Goal: Use online tool/utility: Utilize a website feature to perform a specific function

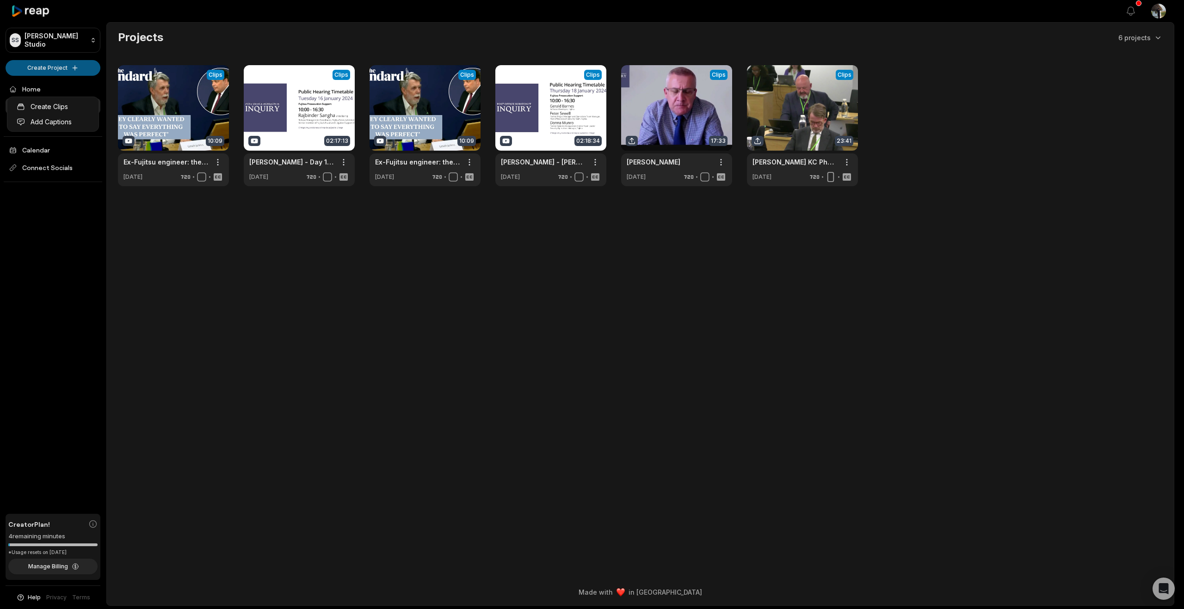
click at [37, 86] on html "SS Stuart's Studio Create Project Home Projects Brand template Calendar Connect…" at bounding box center [592, 304] width 1184 height 609
click at [48, 86] on html "SS Stuart's Studio Create Project Home Projects Brand template Calendar Connect…" at bounding box center [592, 304] width 1184 height 609
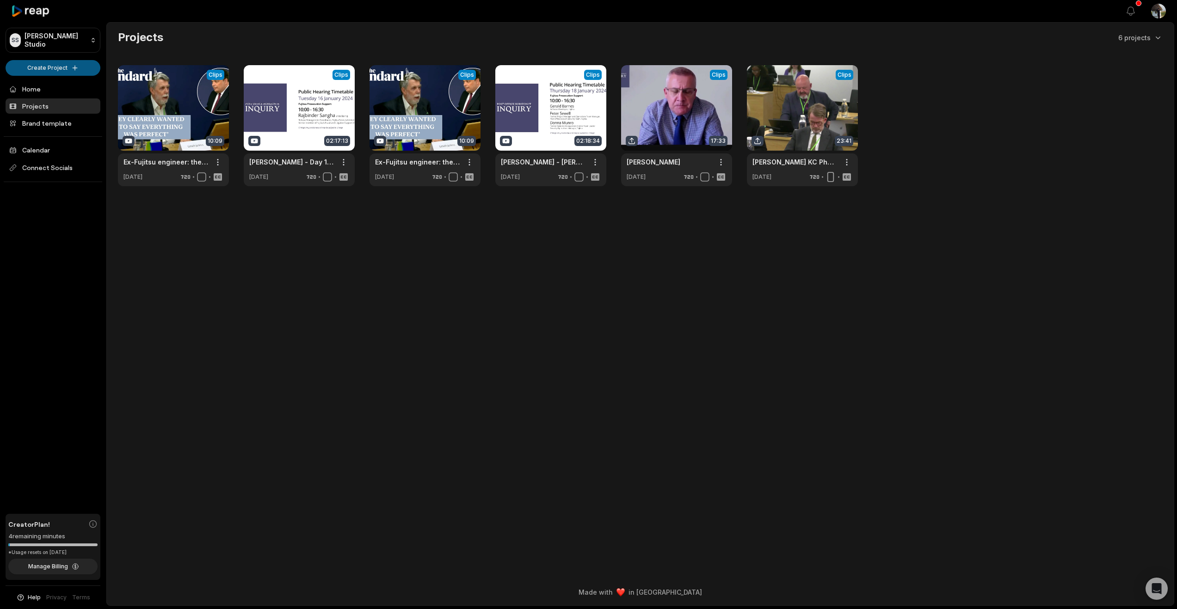
click at [47, 86] on html "SS Stuart's Studio Create Project Home Projects Brand template Calendar Connect…" at bounding box center [588, 304] width 1177 height 609
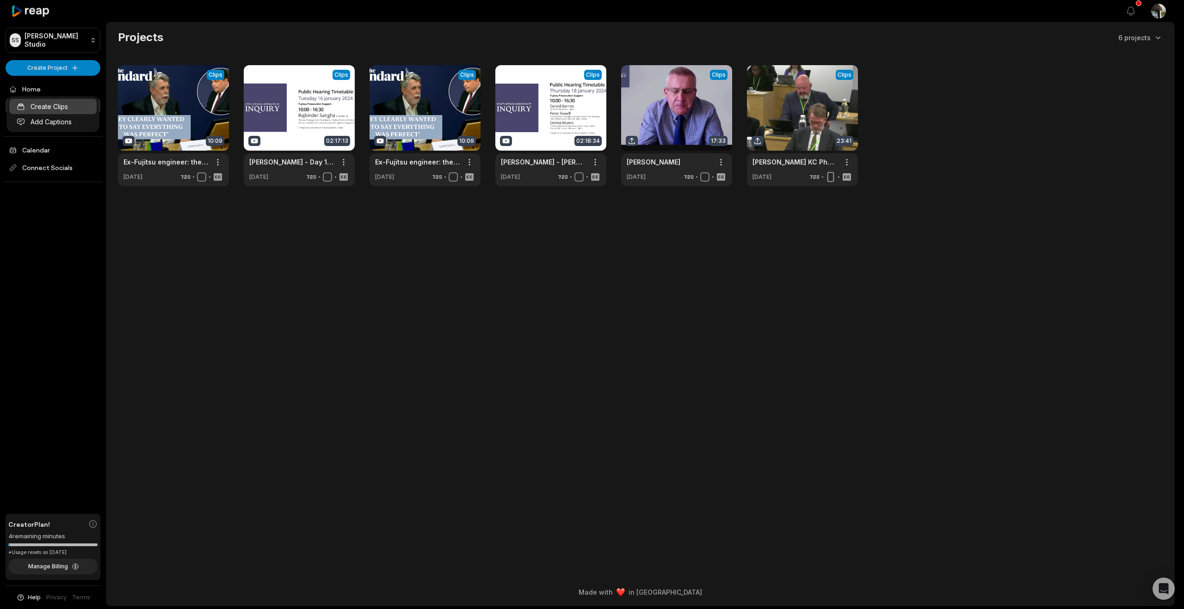
click at [45, 108] on link "Create Clips" at bounding box center [52, 106] width 87 height 15
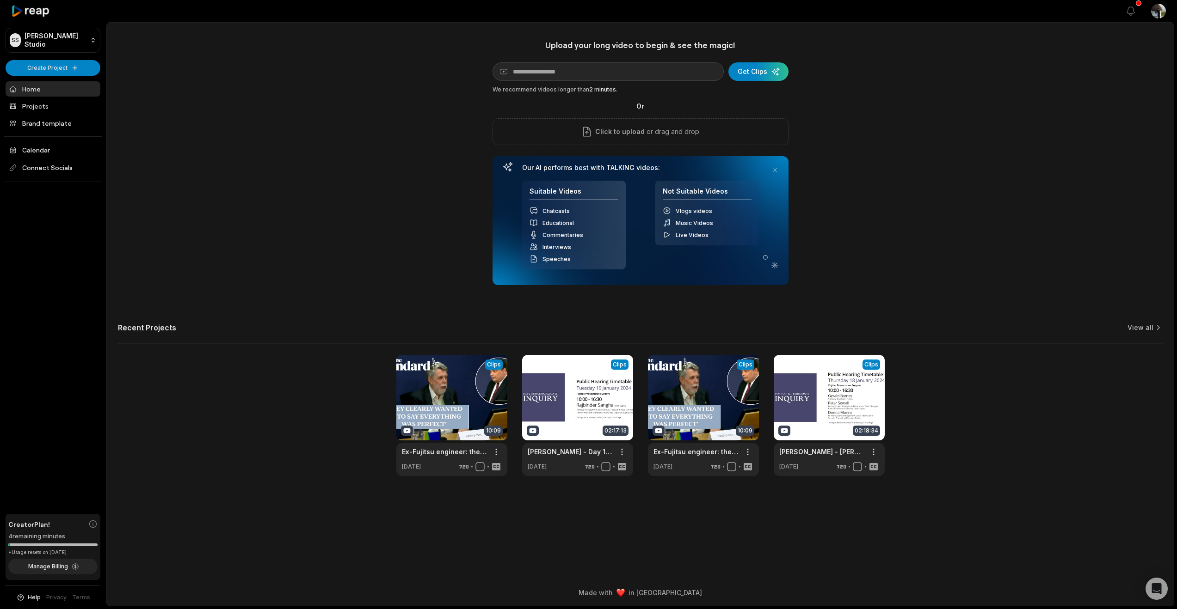
click at [527, 81] on input at bounding box center [607, 71] width 231 height 18
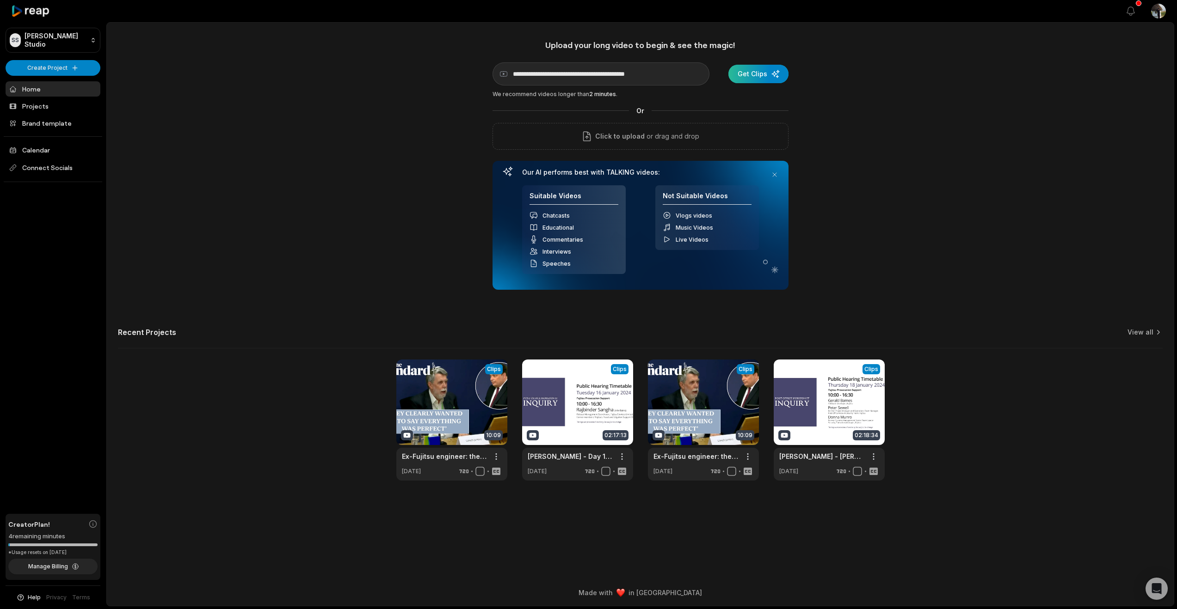
type input "**********"
click at [741, 83] on div "submit" at bounding box center [758, 74] width 60 height 18
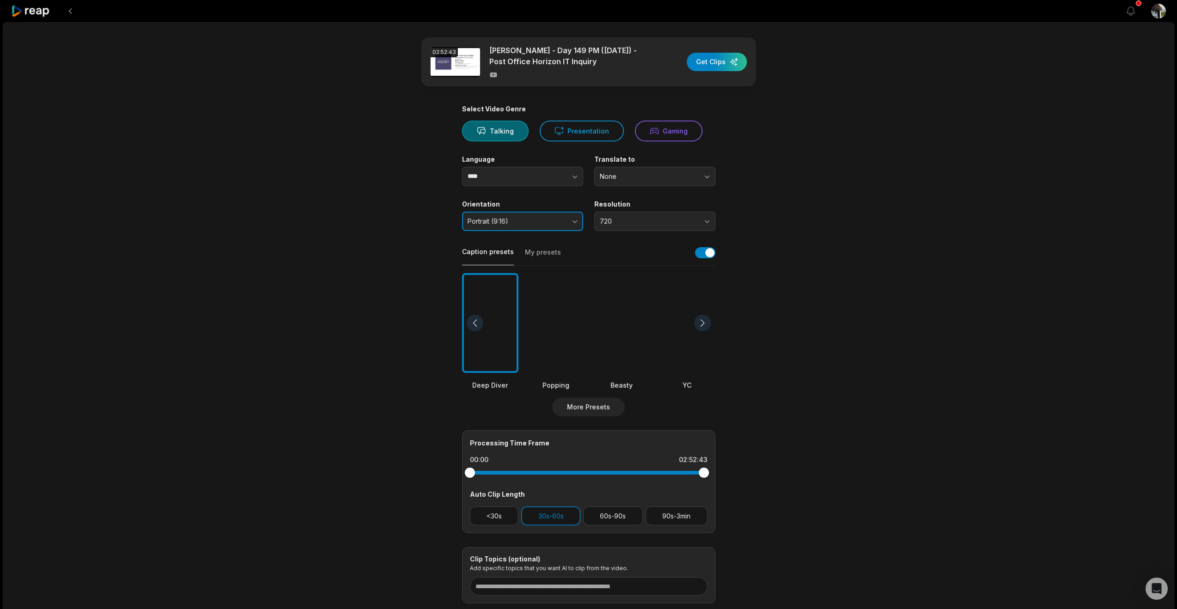
click at [570, 231] on button "Portrait (9:16)" at bounding box center [522, 221] width 121 height 19
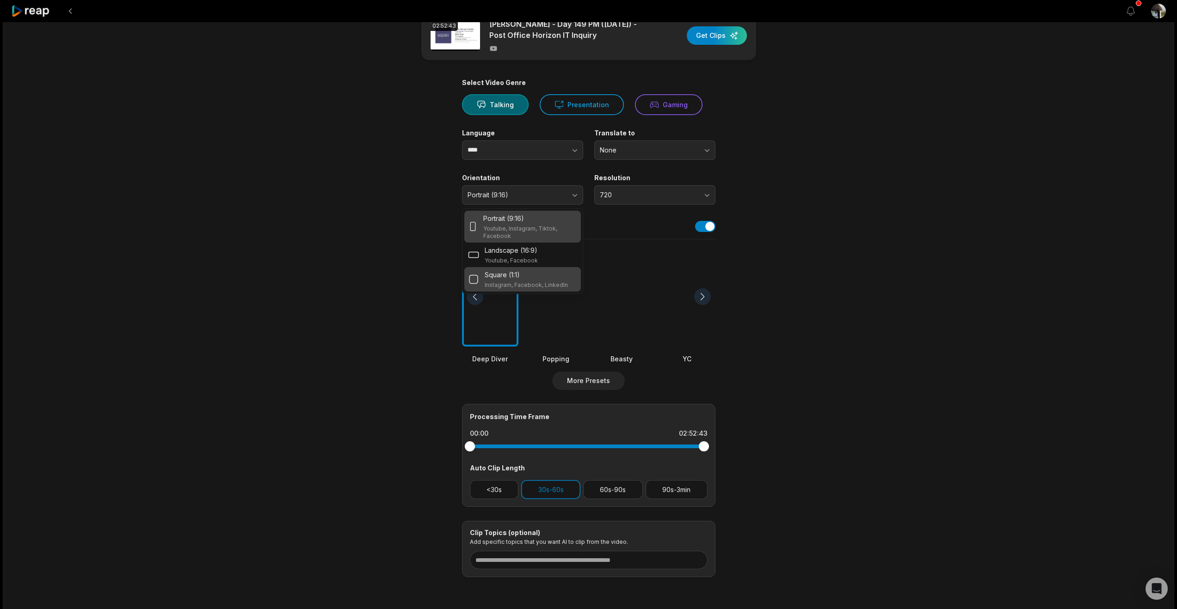
scroll to position [42, 0]
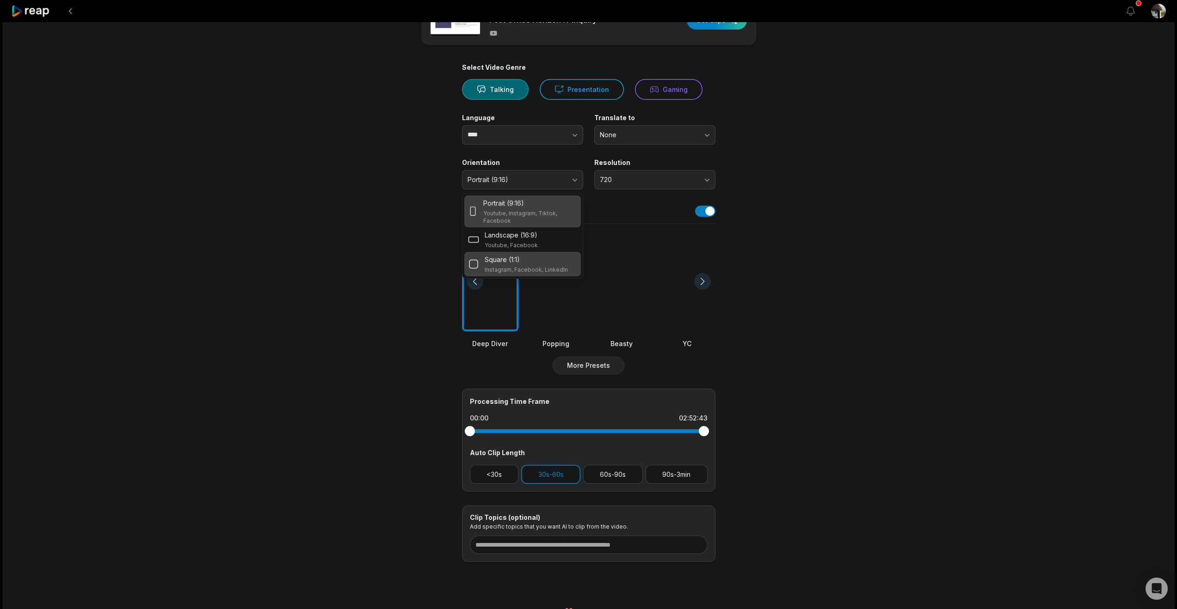
click at [520, 265] on p "Square (1:1)" at bounding box center [502, 260] width 35 height 10
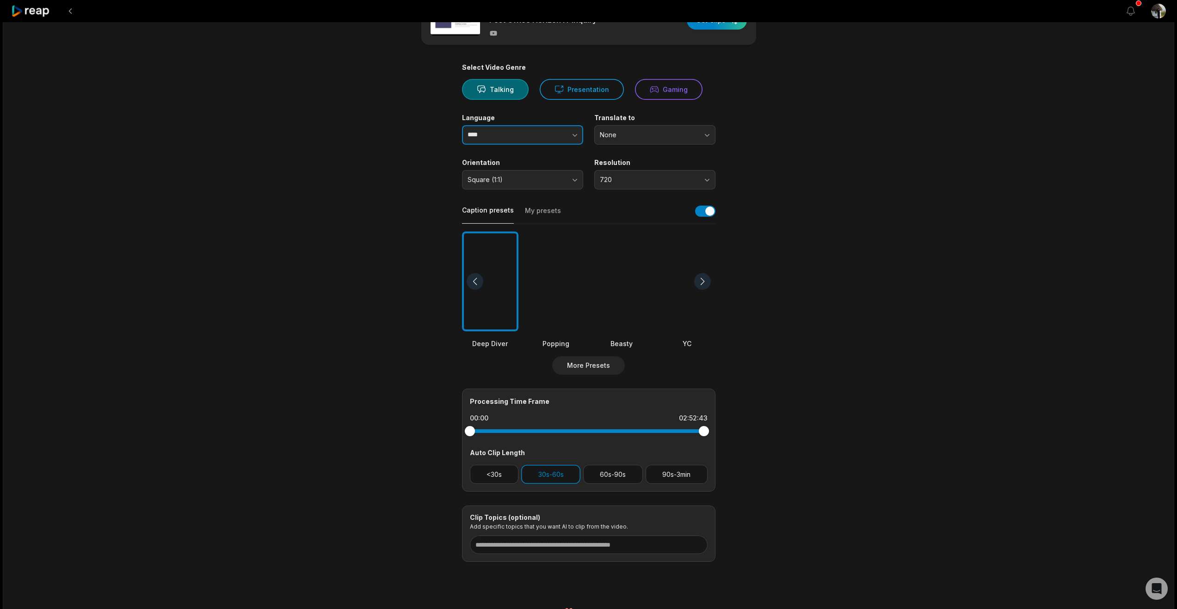
click at [572, 140] on icon "button" at bounding box center [574, 134] width 9 height 9
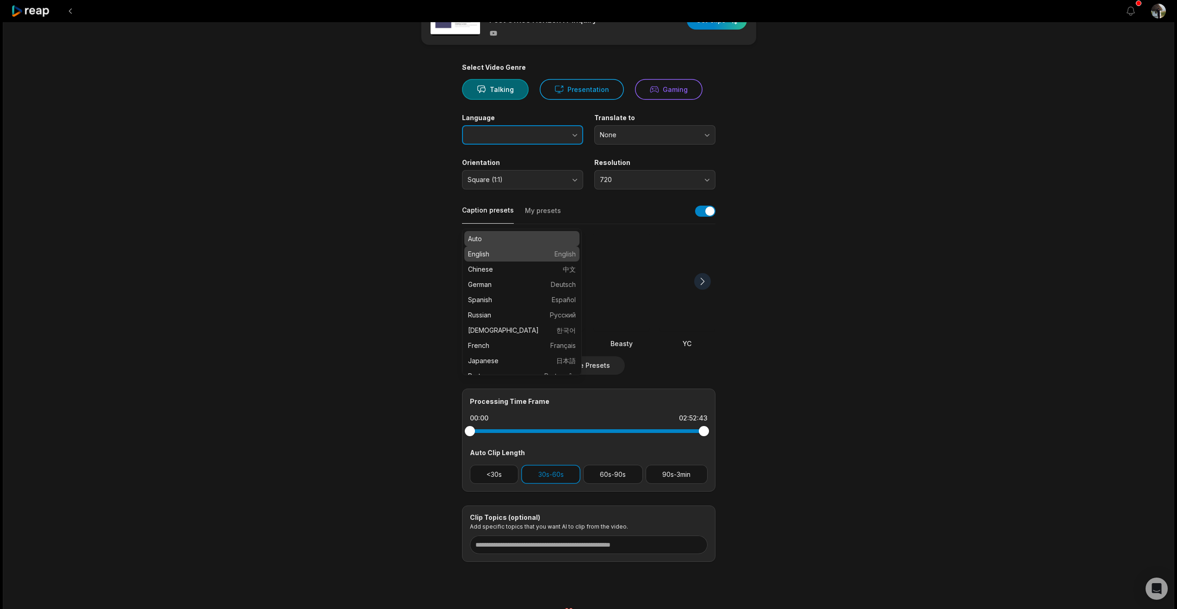
type input "*******"
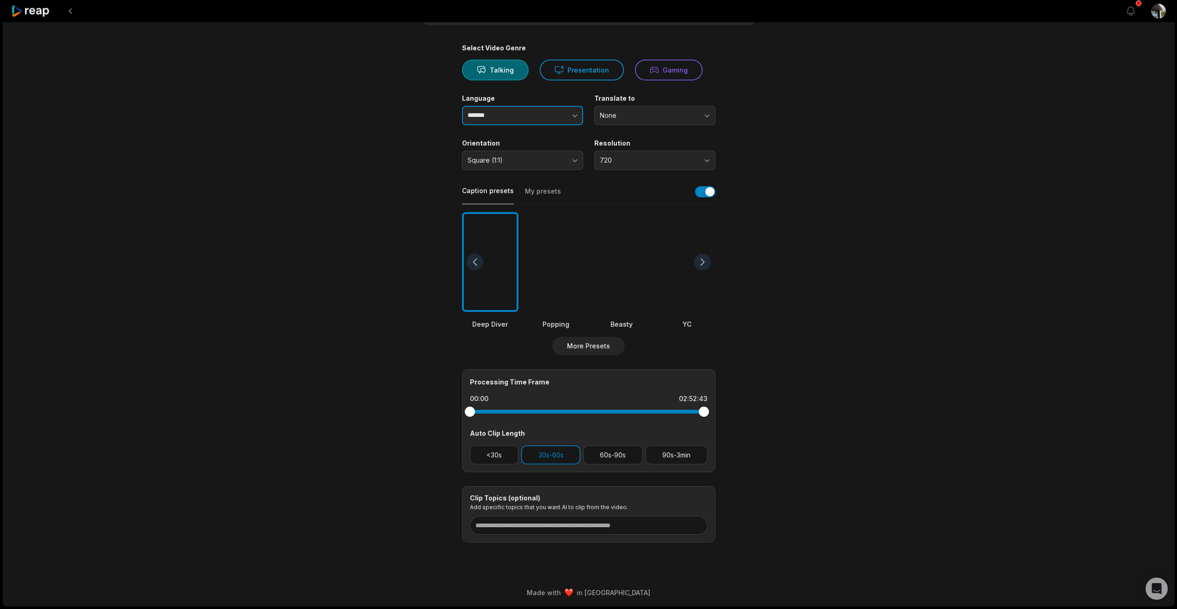
scroll to position [222, 0]
click at [694, 446] on button "90s-3min" at bounding box center [677, 455] width 62 height 19
click at [556, 446] on button "30s-60s" at bounding box center [550, 455] width 59 height 19
click at [499, 517] on input at bounding box center [589, 526] width 238 height 18
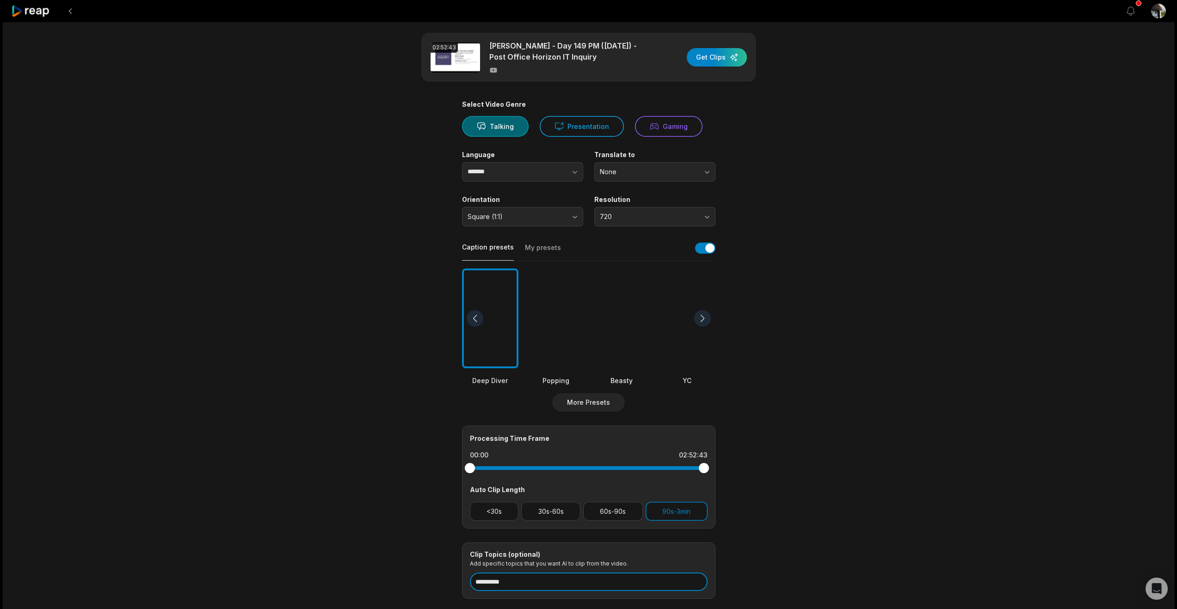
scroll to position [0, 0]
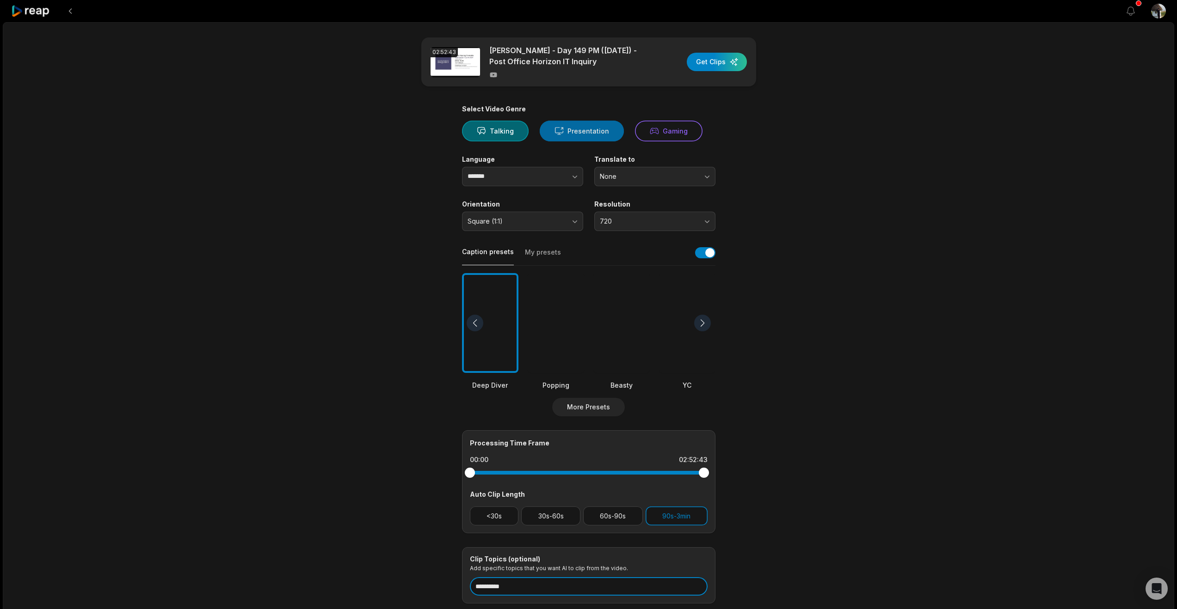
type input "**********"
click at [597, 142] on button "Presentation" at bounding box center [582, 131] width 84 height 21
click at [698, 332] on div at bounding box center [702, 323] width 17 height 17
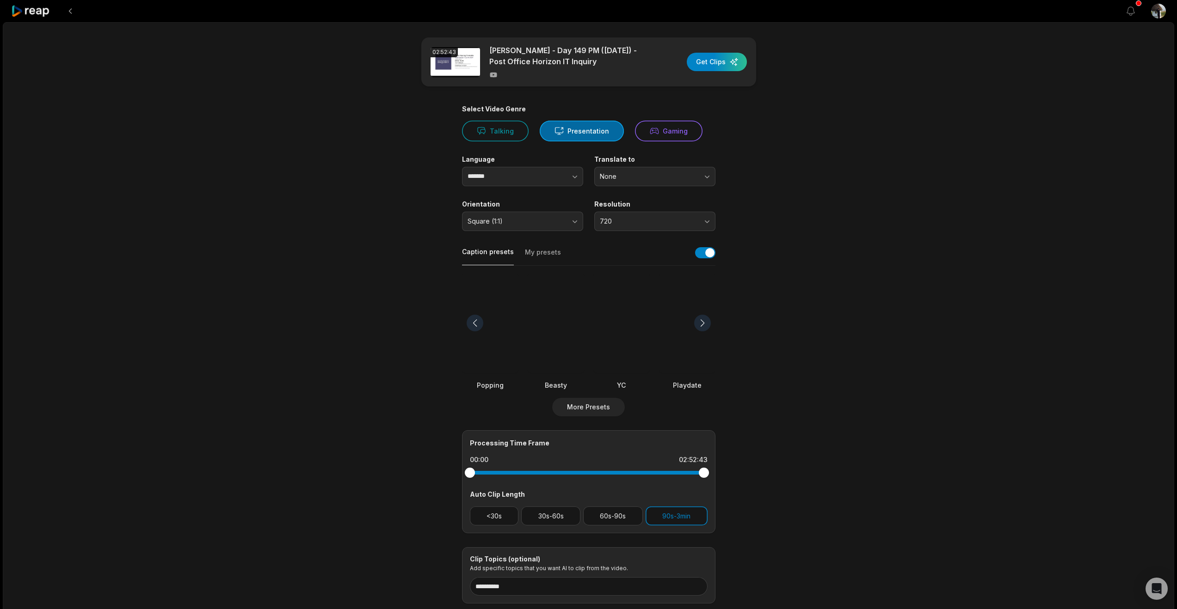
click at [690, 374] on div at bounding box center [687, 323] width 56 height 100
click at [705, 71] on div "button" at bounding box center [717, 62] width 60 height 18
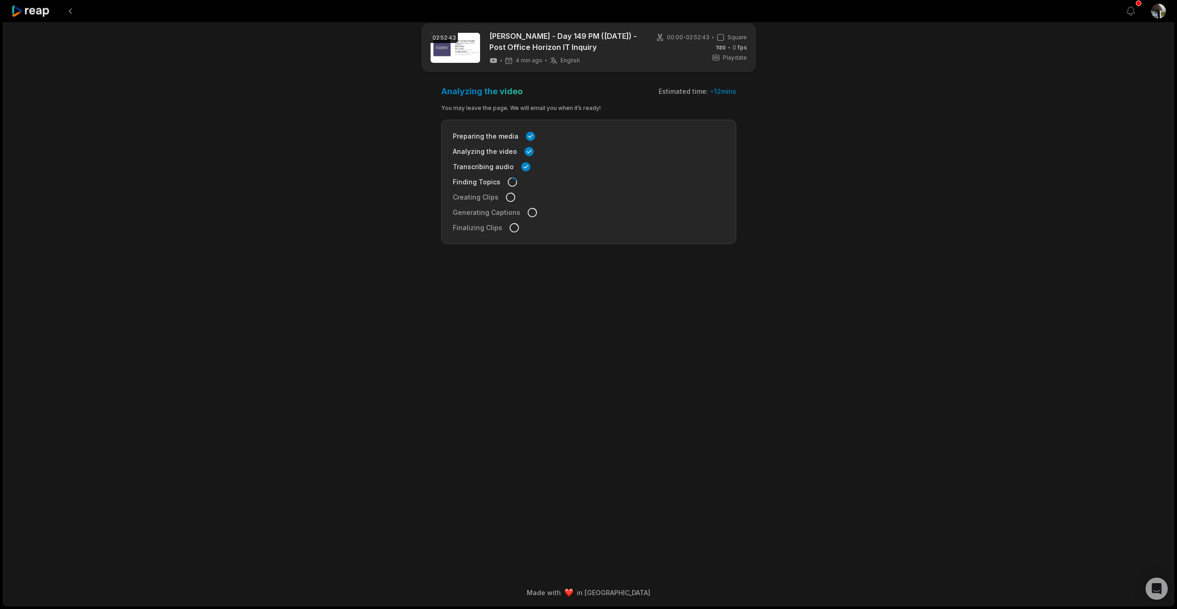
scroll to position [27, 0]
